Goal: Transaction & Acquisition: Purchase product/service

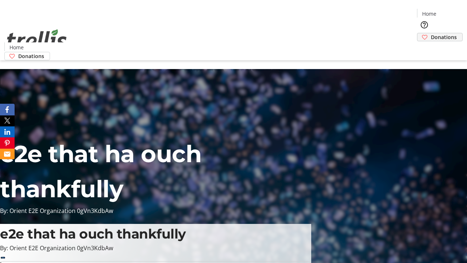
click at [431, 33] on span "Donations" at bounding box center [444, 37] width 26 height 8
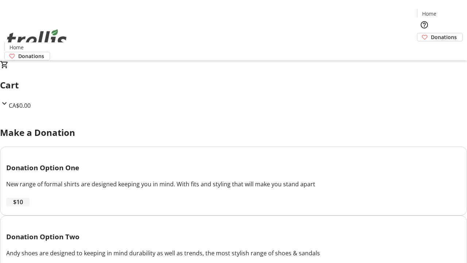
click at [23, 206] on span "$10" at bounding box center [18, 201] width 10 height 9
